Goal: Use online tool/utility: Utilize a website feature to perform a specific function

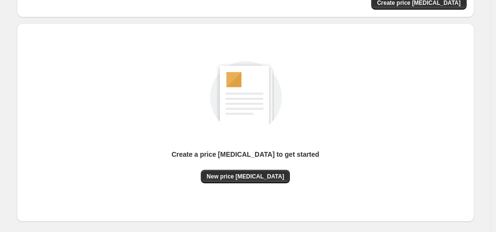
scroll to position [129, 0]
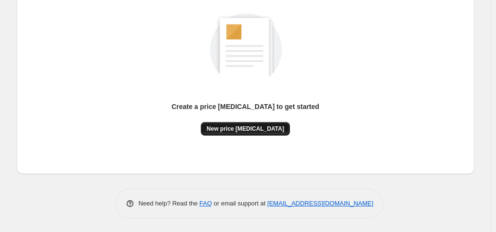
click at [234, 130] on span "New price [MEDICAL_DATA]" at bounding box center [246, 129] width 78 height 8
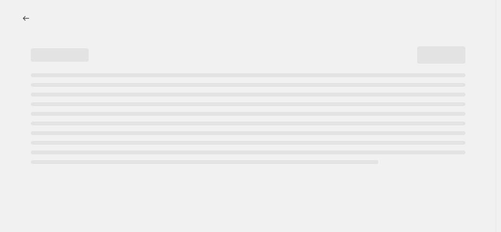
select select "percentage"
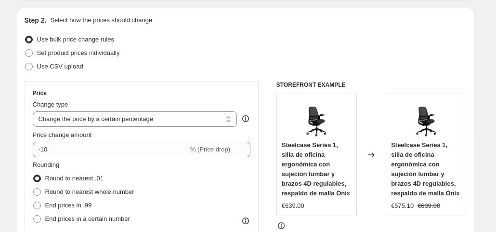
scroll to position [145, 0]
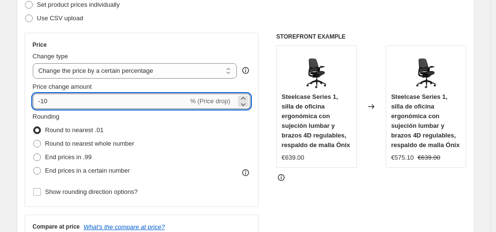
click at [86, 104] on input "-10" at bounding box center [111, 100] width 156 height 15
type input "-1"
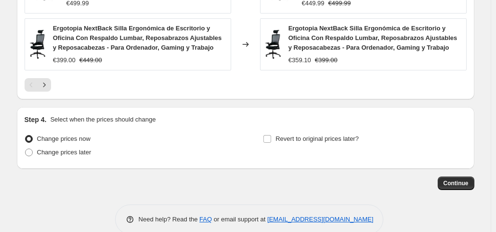
scroll to position [812, 0]
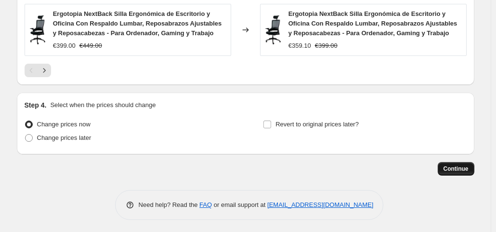
type input "-35"
click at [465, 170] on span "Continue" at bounding box center [456, 169] width 25 height 8
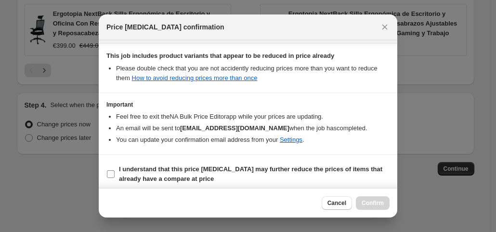
scroll to position [172, 0]
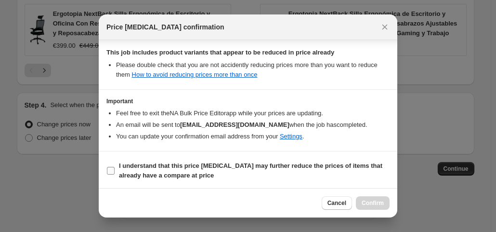
click at [117, 166] on label "I understand that this price [MEDICAL_DATA] may further reduce the prices of it…" at bounding box center [247, 170] width 283 height 23
click at [115, 167] on input "I understand that this price [MEDICAL_DATA] may further reduce the prices of it…" at bounding box center [111, 171] width 8 height 8
checkbox input "true"
click at [366, 207] on span "Confirm" at bounding box center [373, 203] width 22 height 8
